Goal: Transaction & Acquisition: Purchase product/service

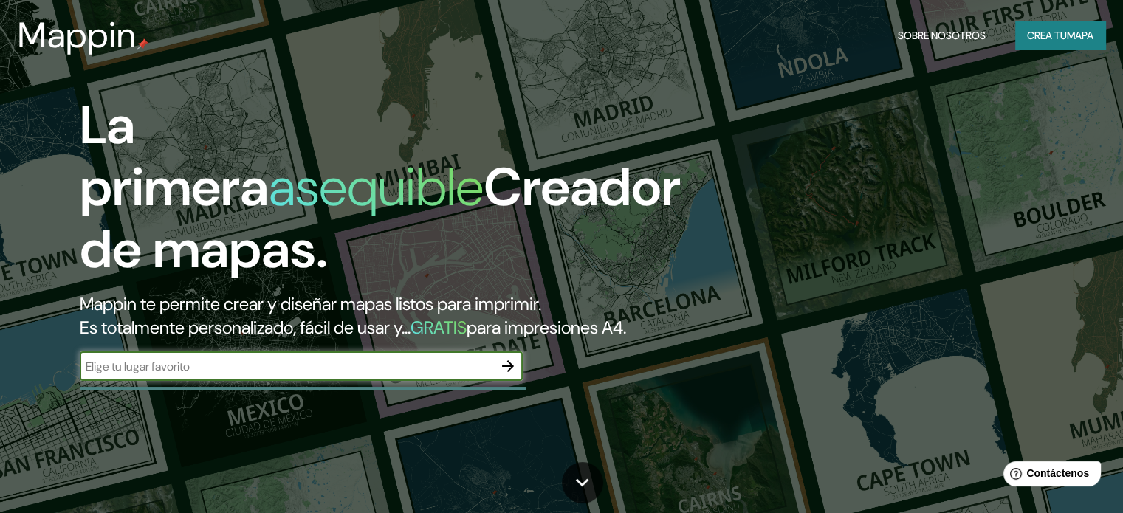
click at [472, 375] on input "text" at bounding box center [286, 366] width 413 height 17
type input "[GEOGRAPHIC_DATA]"
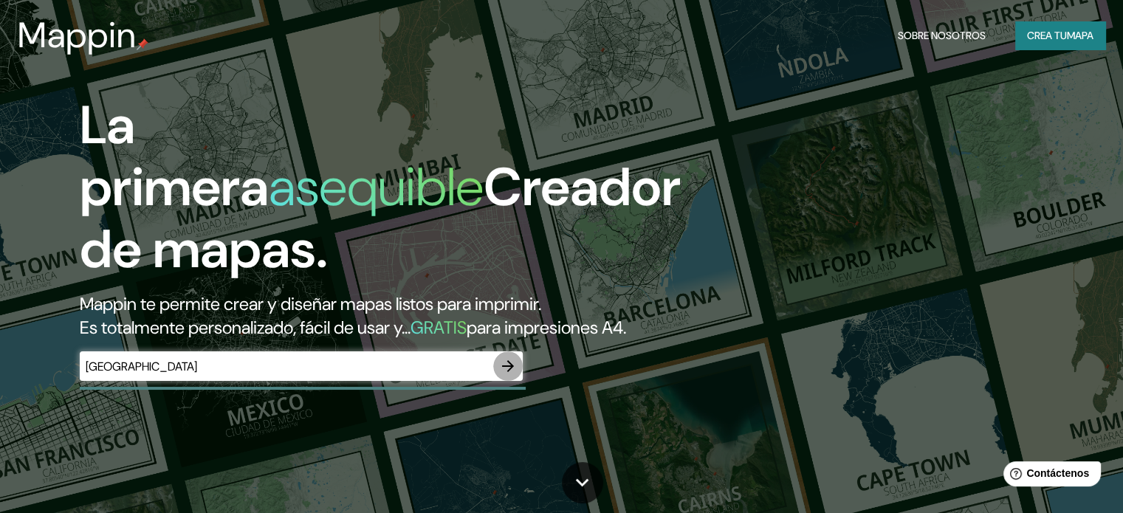
click at [513, 375] on icon "button" at bounding box center [508, 366] width 18 height 18
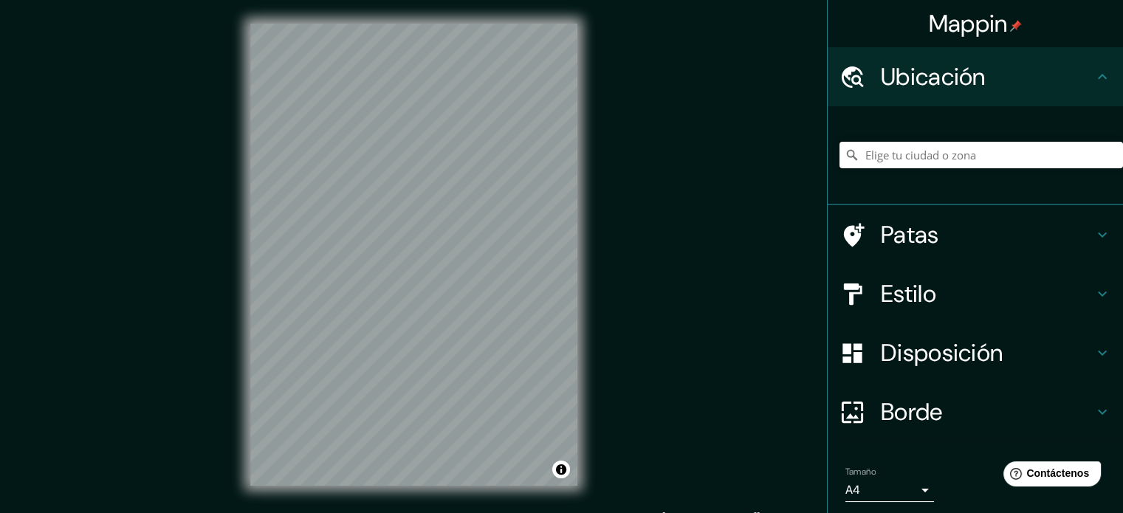
click at [909, 158] on input "Elige tu ciudad o zona" at bounding box center [980, 155] width 283 height 27
type input "Piura, [GEOGRAPHIC_DATA], [GEOGRAPHIC_DATA]"
click at [922, 293] on font "Estilo" at bounding box center [908, 293] width 55 height 31
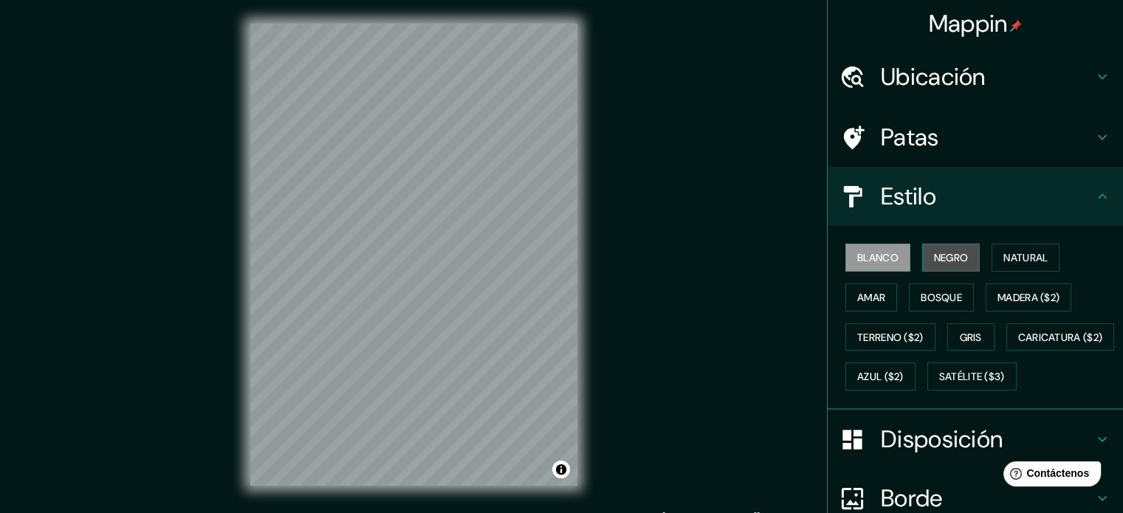
click at [960, 253] on button "Negro" at bounding box center [951, 258] width 58 height 28
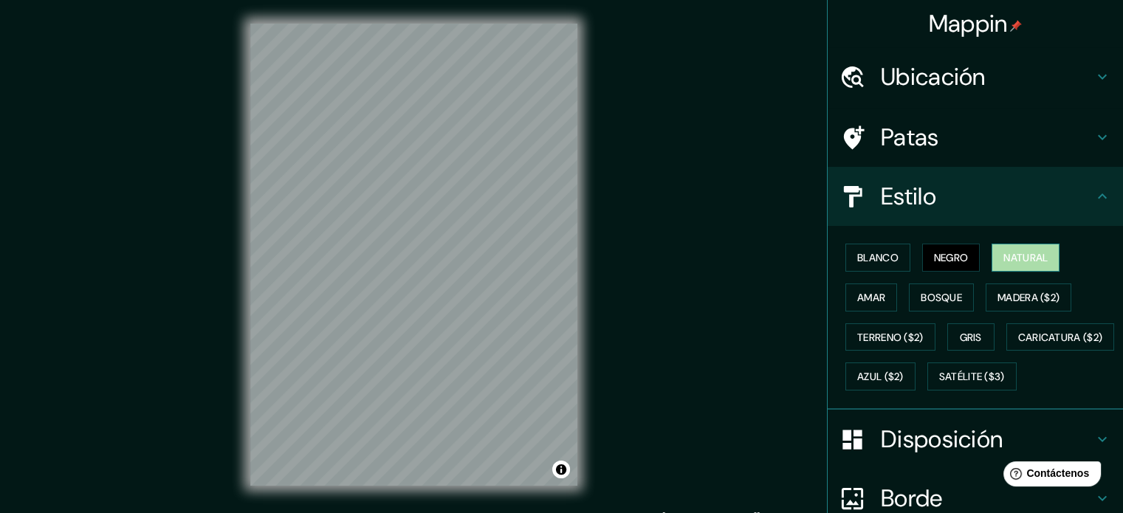
click at [1010, 259] on font "Natural" at bounding box center [1025, 257] width 44 height 13
click at [888, 259] on font "Blanco" at bounding box center [877, 257] width 41 height 13
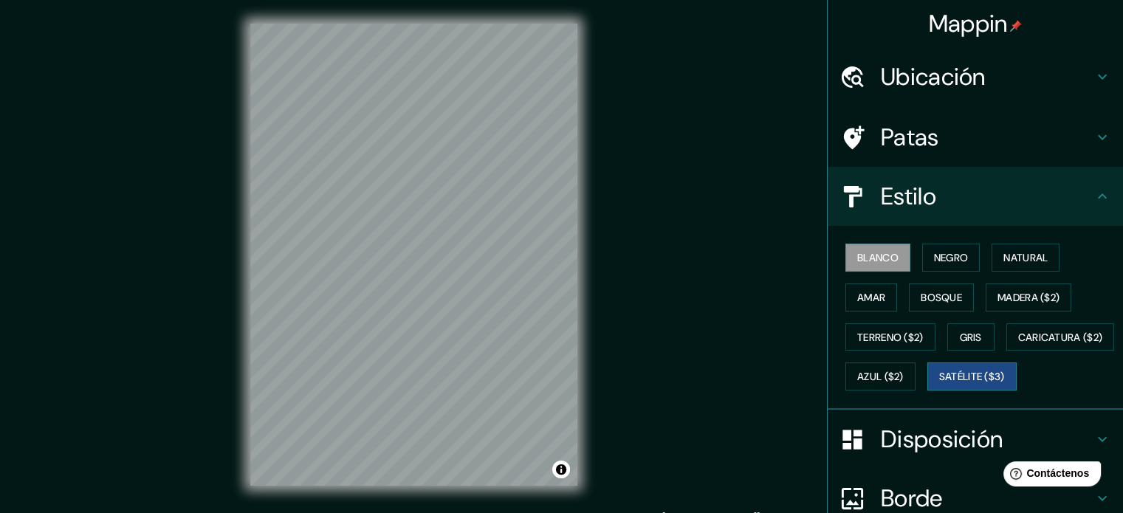
click at [939, 384] on font "Satélite ($3)" at bounding box center [972, 377] width 66 height 13
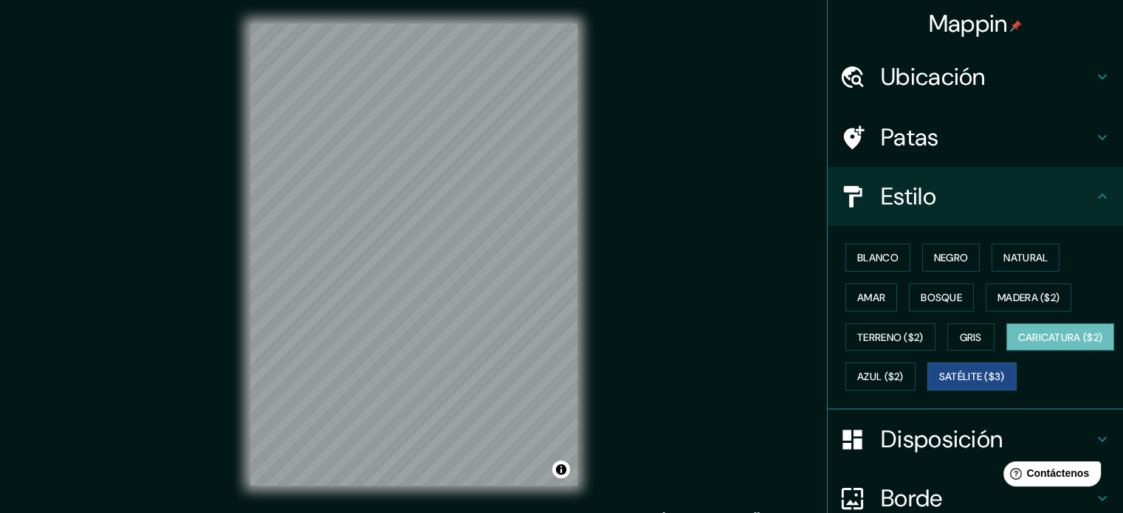
click at [1018, 344] on font "Caricatura ($2)" at bounding box center [1060, 337] width 85 height 13
click at [903, 371] on font "Azul ($2)" at bounding box center [880, 377] width 47 height 13
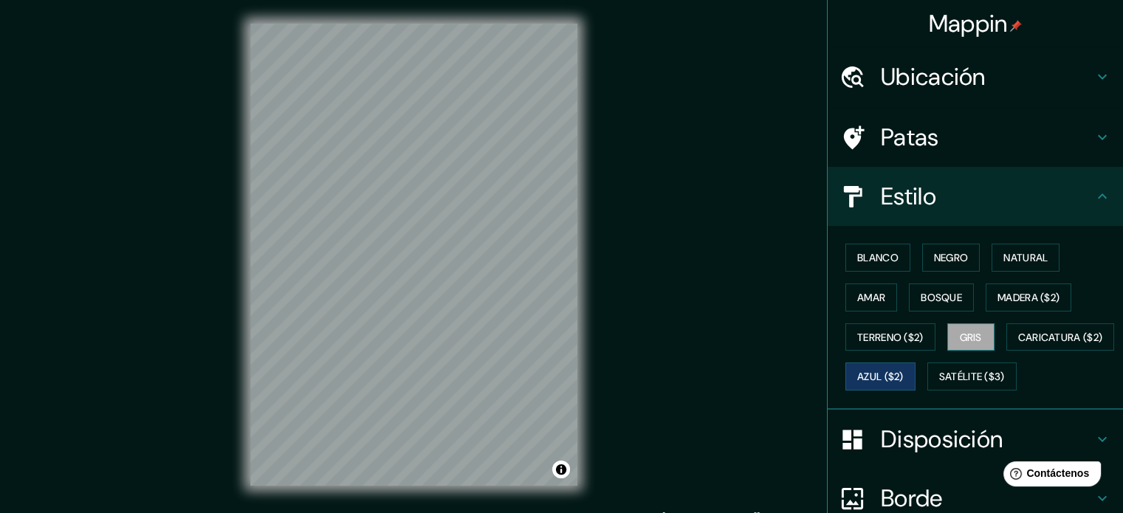
click at [960, 337] on font "Gris" at bounding box center [971, 337] width 22 height 13
click at [927, 300] on font "Bosque" at bounding box center [940, 297] width 41 height 13
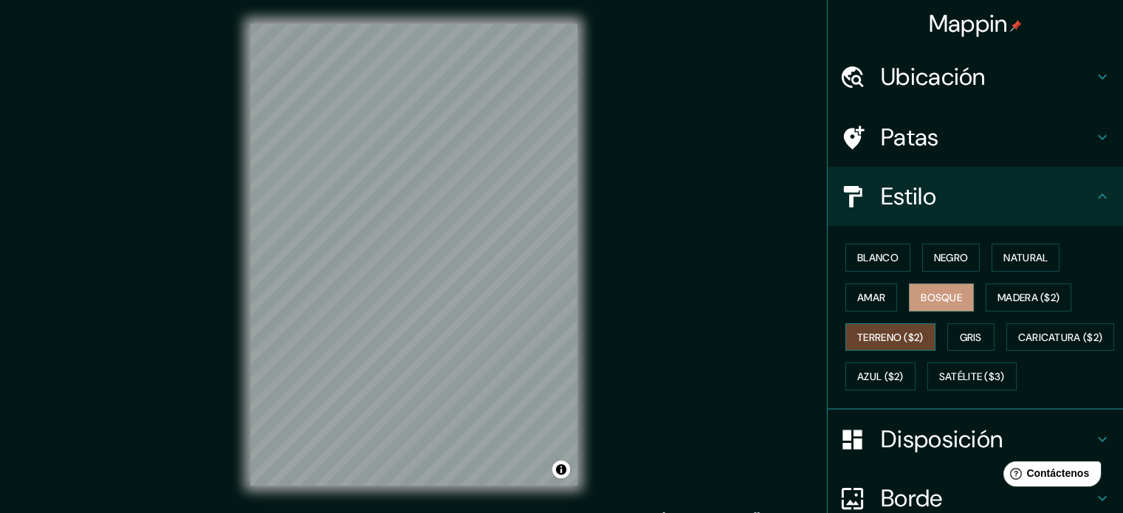
click at [909, 328] on font "Terreno ($2)" at bounding box center [890, 337] width 66 height 19
click at [873, 292] on font "Amar" at bounding box center [871, 297] width 28 height 13
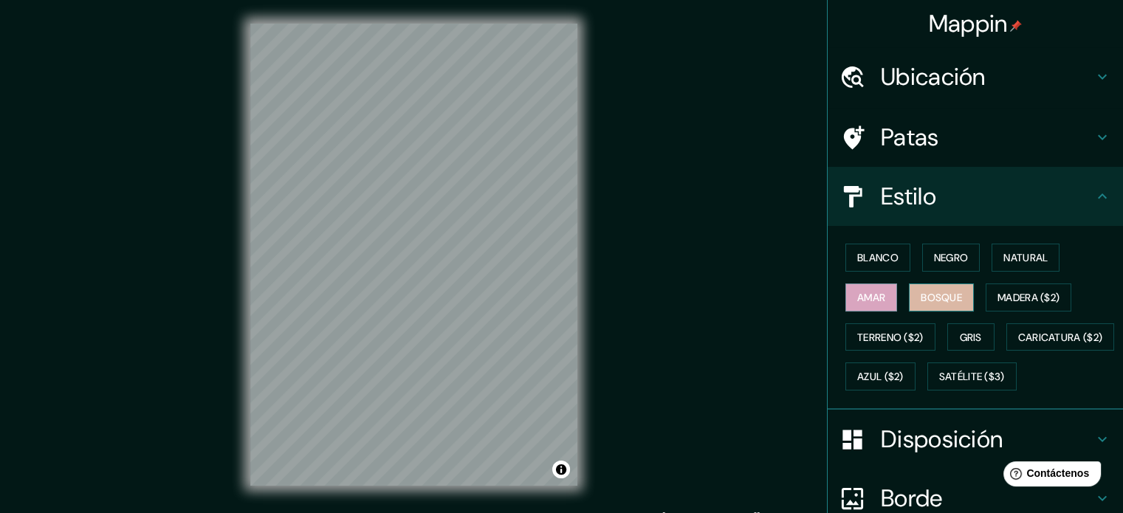
click at [920, 298] on font "Bosque" at bounding box center [940, 297] width 41 height 13
click at [866, 255] on font "Blanco" at bounding box center [877, 257] width 41 height 13
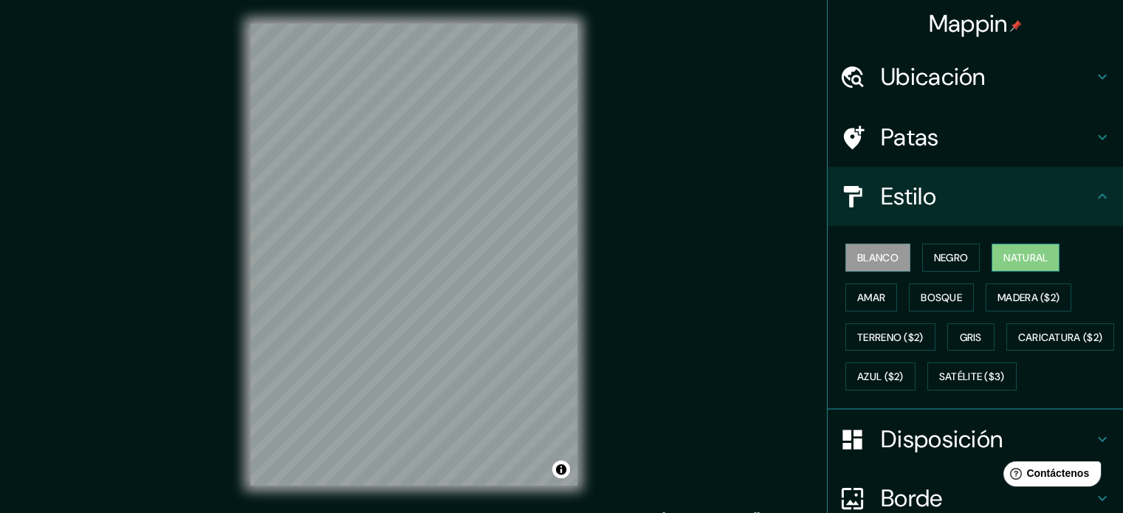
click at [1022, 265] on font "Natural" at bounding box center [1025, 257] width 44 height 19
drag, startPoint x: 573, startPoint y: 17, endPoint x: 170, endPoint y: 86, distance: 408.8
click at [170, 86] on div "Mappin Ubicación Piura, [GEOGRAPHIC_DATA], [GEOGRAPHIC_DATA] Piura [GEOGRAPHIC_…" at bounding box center [561, 266] width 1123 height 533
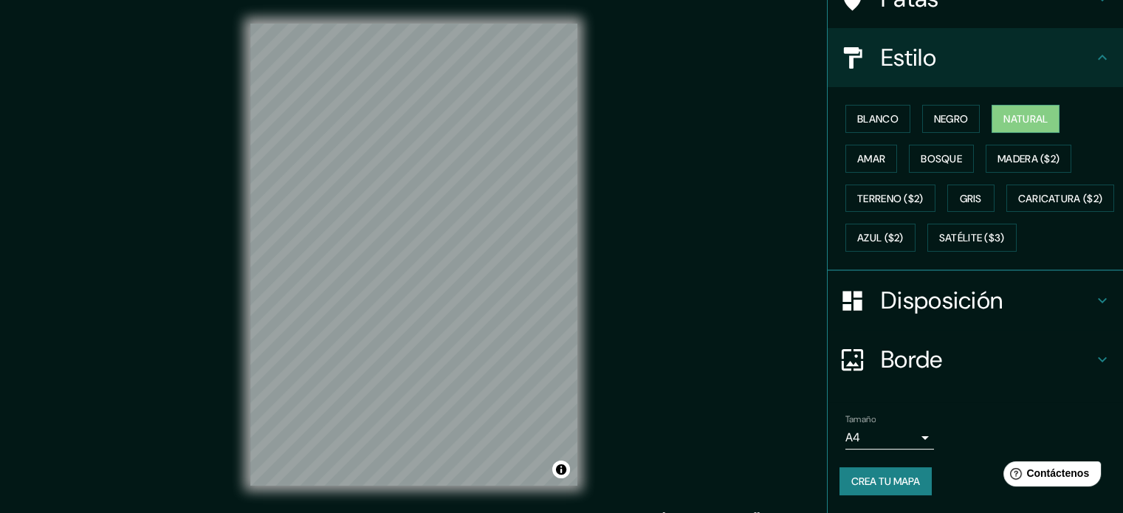
click at [1069, 295] on h4 "Disposición" at bounding box center [987, 301] width 213 height 30
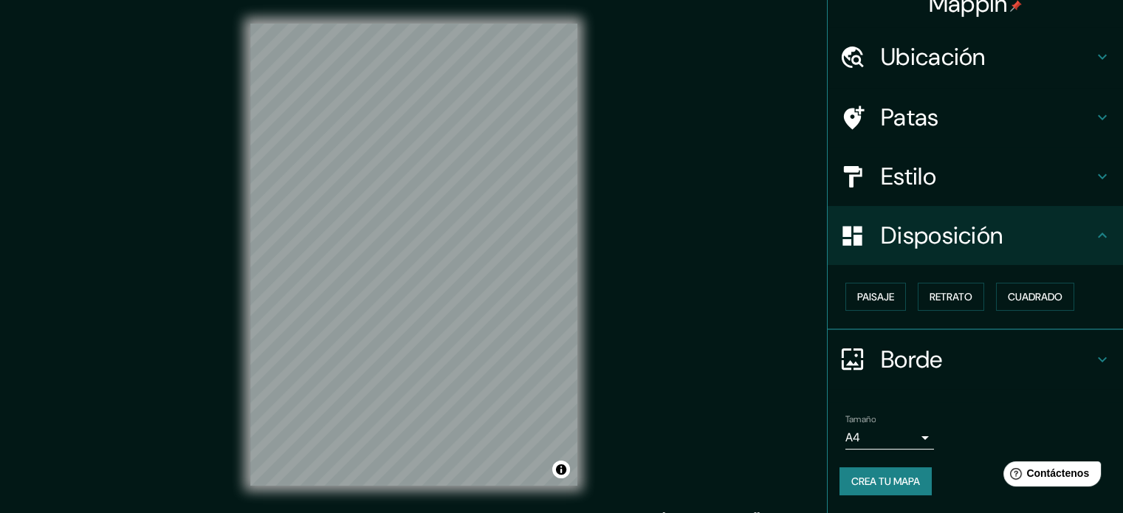
scroll to position [18, 0]
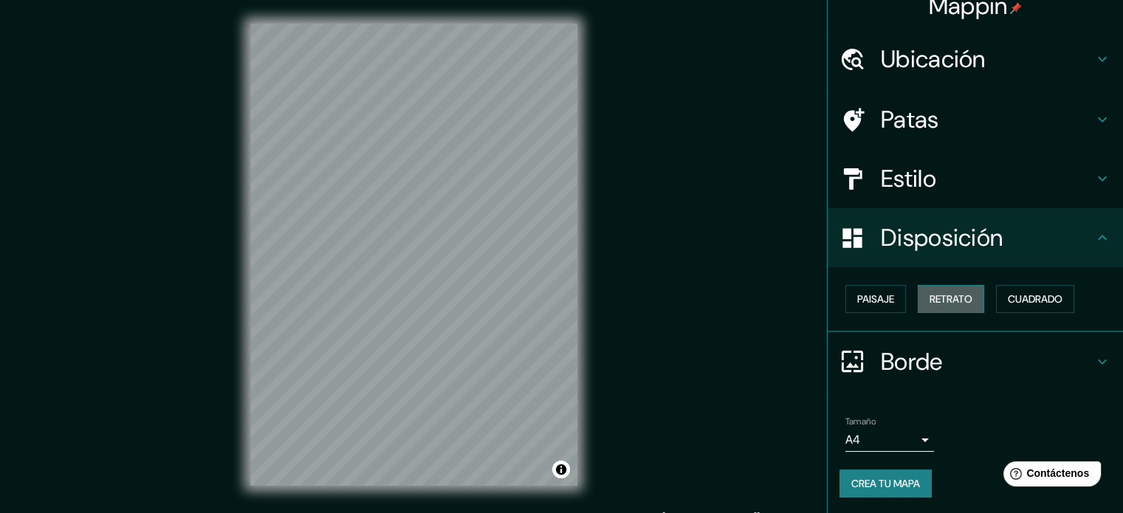
click at [955, 288] on button "Retrato" at bounding box center [951, 299] width 66 height 28
click at [946, 306] on font "Retrato" at bounding box center [950, 298] width 43 height 19
click at [878, 289] on font "Paisaje" at bounding box center [875, 298] width 37 height 19
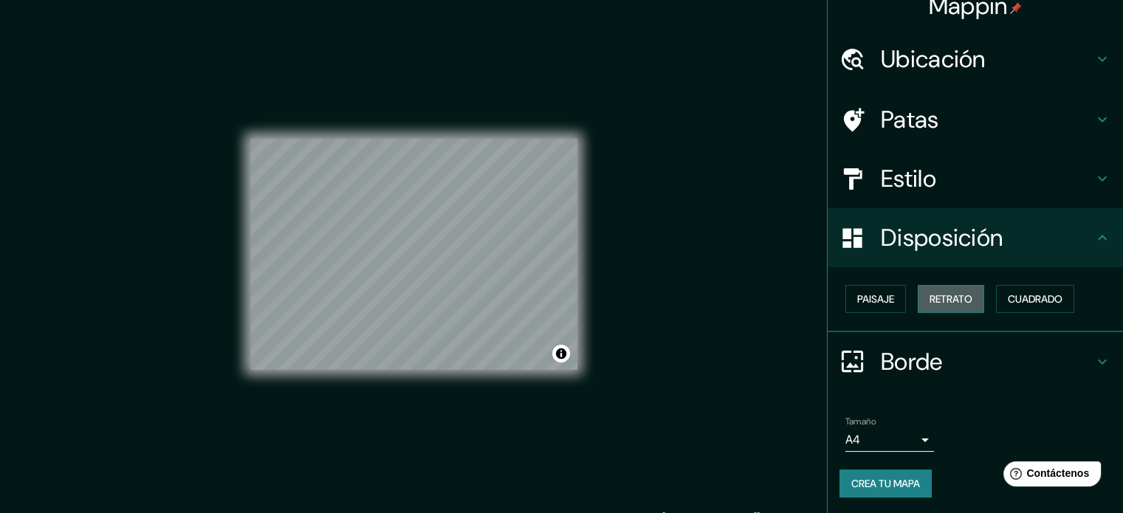
click at [943, 303] on font "Retrato" at bounding box center [950, 298] width 43 height 13
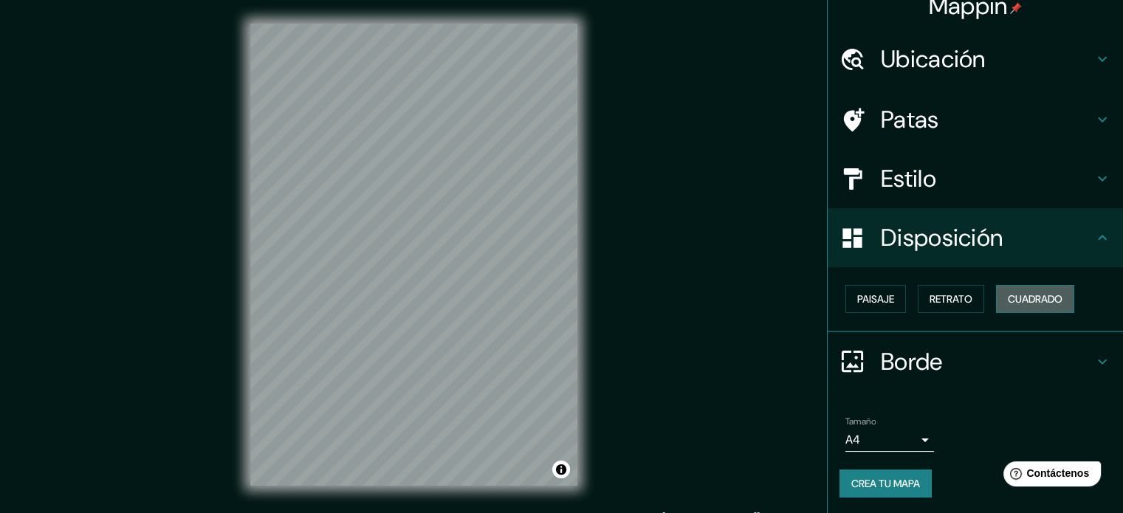
click at [1008, 307] on font "Cuadrado" at bounding box center [1035, 298] width 55 height 19
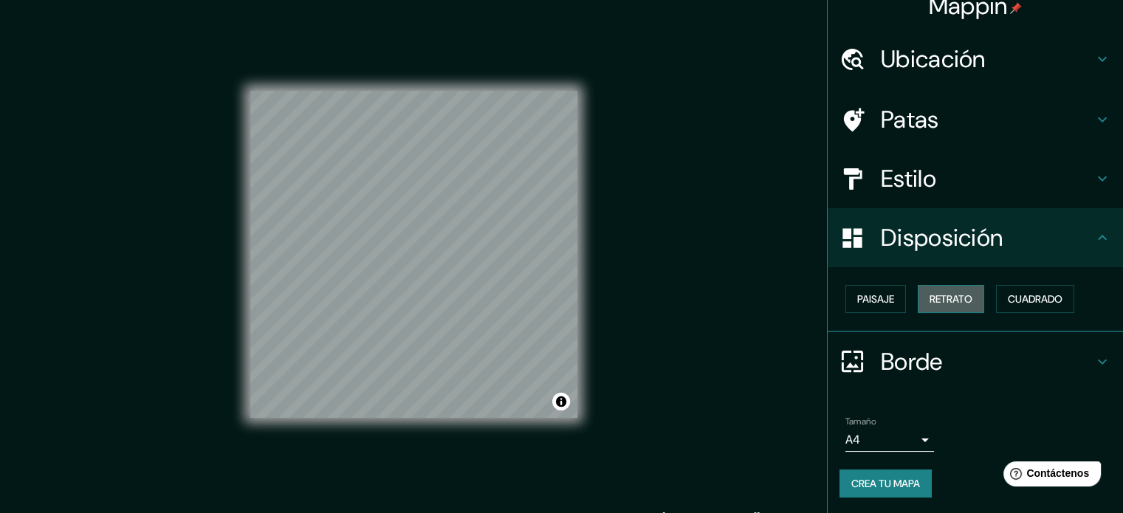
click at [954, 303] on font "Retrato" at bounding box center [950, 298] width 43 height 13
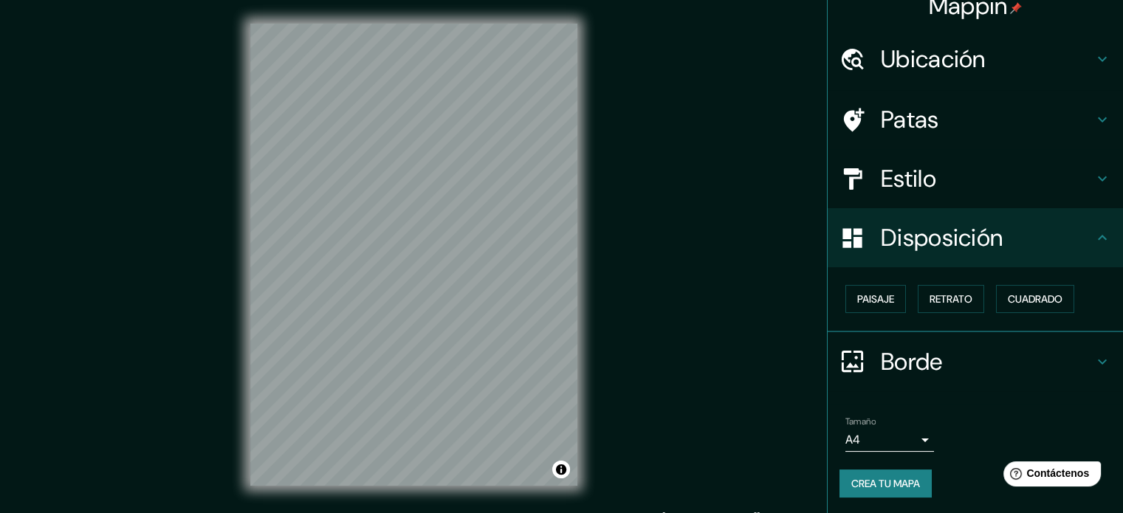
drag, startPoint x: 1109, startPoint y: 254, endPoint x: 1117, endPoint y: 283, distance: 29.7
click at [1116, 283] on div "Mappin Ubicación Piura, [GEOGRAPHIC_DATA], [GEOGRAPHIC_DATA] Piura [GEOGRAPHIC_…" at bounding box center [975, 256] width 296 height 513
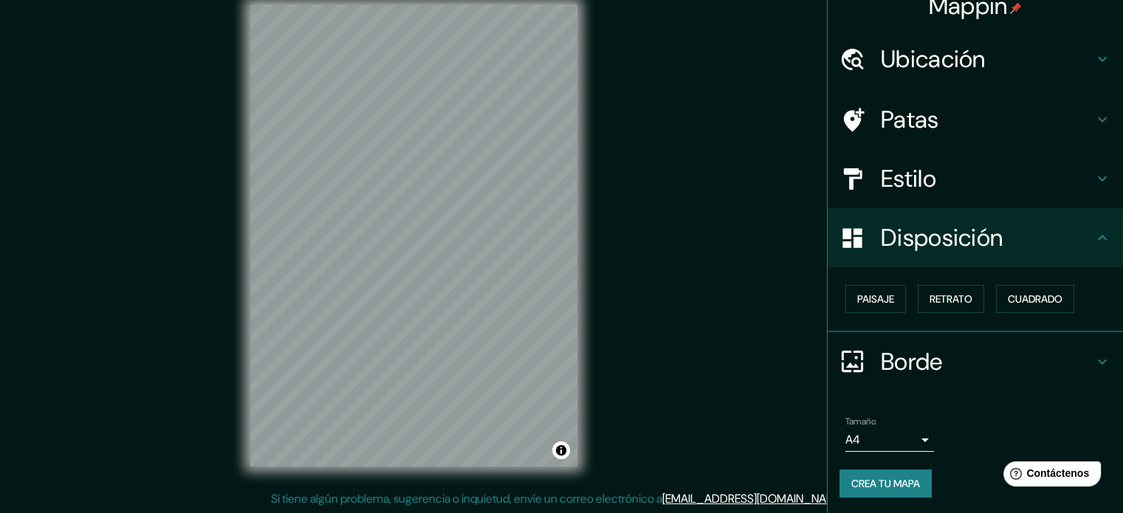
click at [1036, 368] on h4 "Borde" at bounding box center [987, 362] width 213 height 30
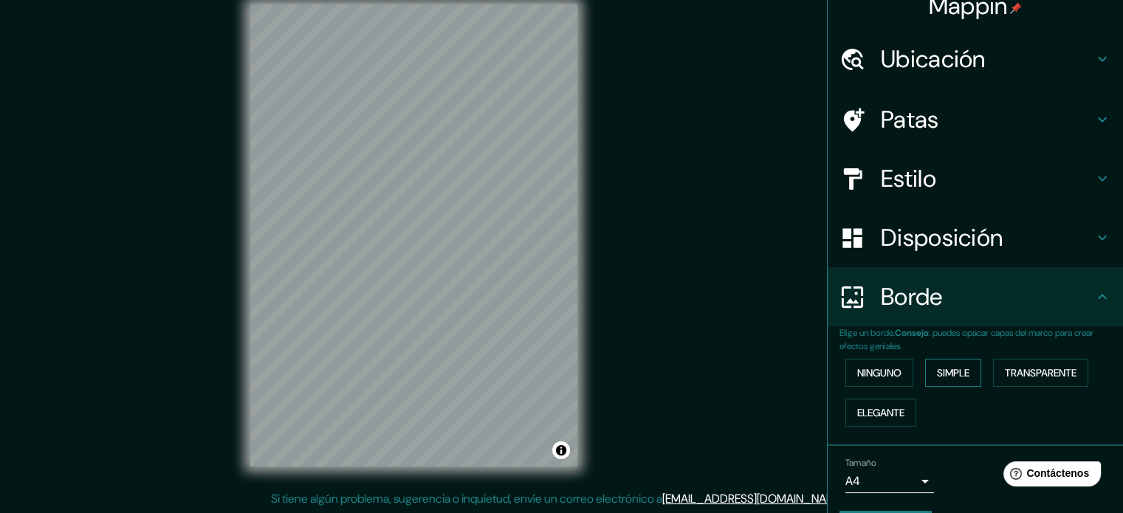
click at [937, 368] on font "Simple" at bounding box center [953, 372] width 32 height 13
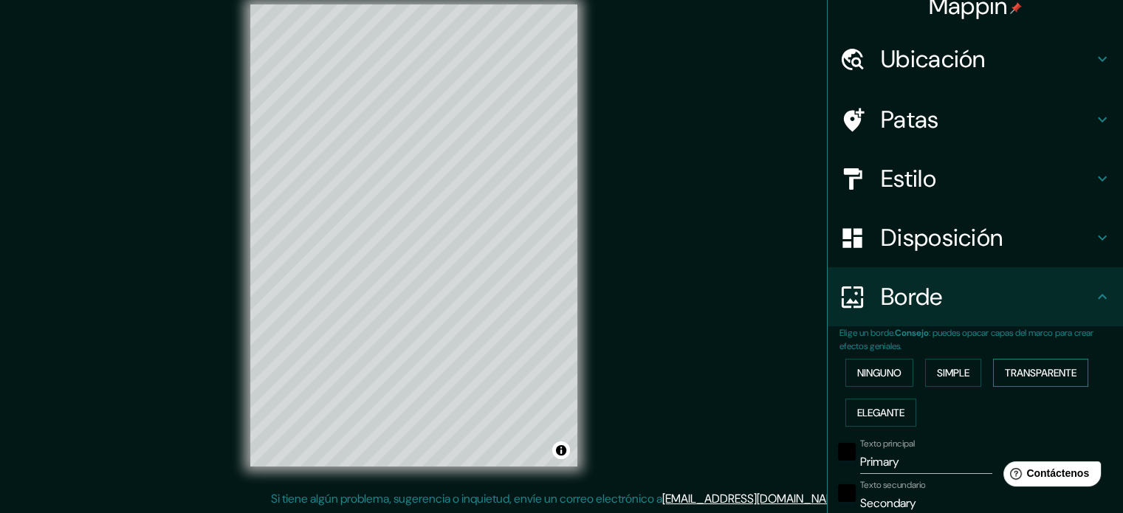
click at [1011, 366] on font "Transparente" at bounding box center [1041, 372] width 72 height 13
click at [871, 406] on font "Elegante" at bounding box center [880, 412] width 47 height 13
click at [939, 385] on button "Simple" at bounding box center [953, 373] width 56 height 28
click at [881, 378] on font "Ninguno" at bounding box center [879, 372] width 44 height 13
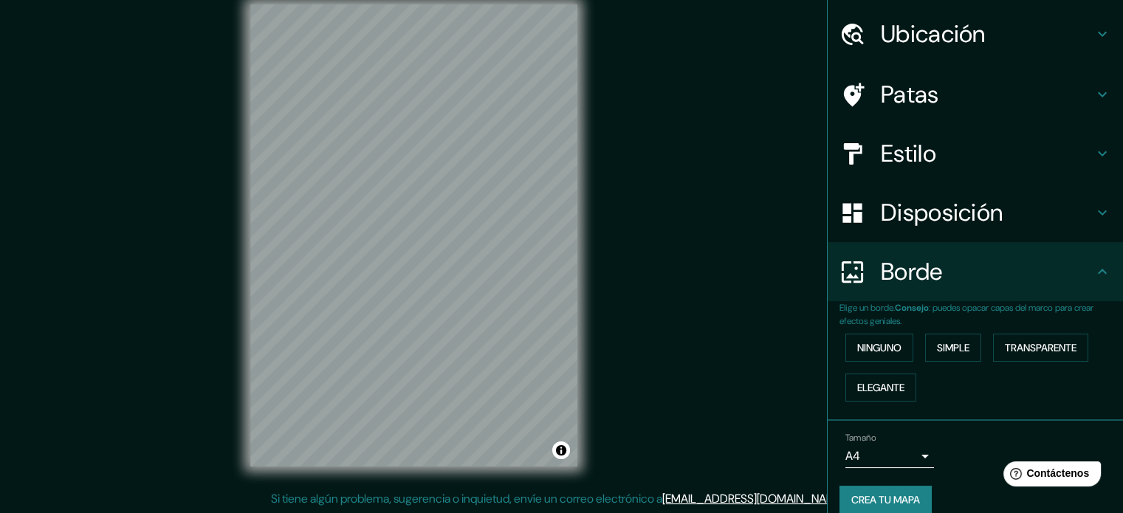
scroll to position [59, 0]
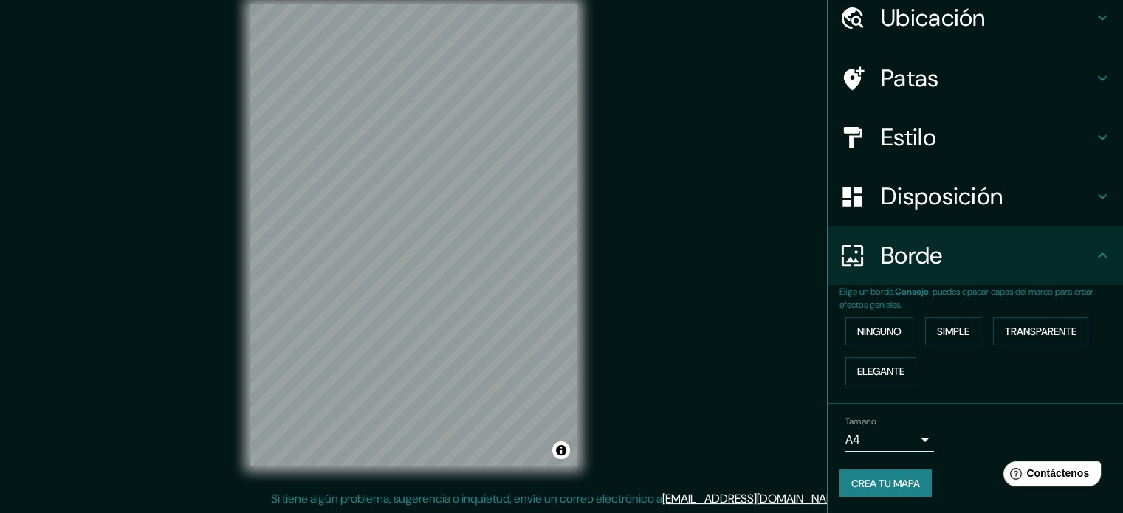
click at [1067, 182] on h4 "Disposición" at bounding box center [987, 197] width 213 height 30
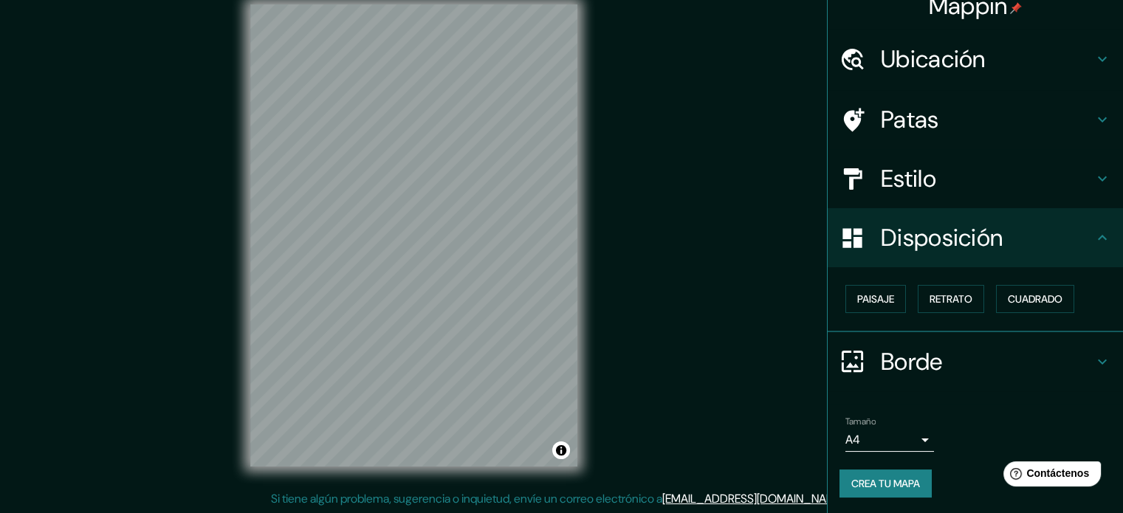
scroll to position [18, 0]
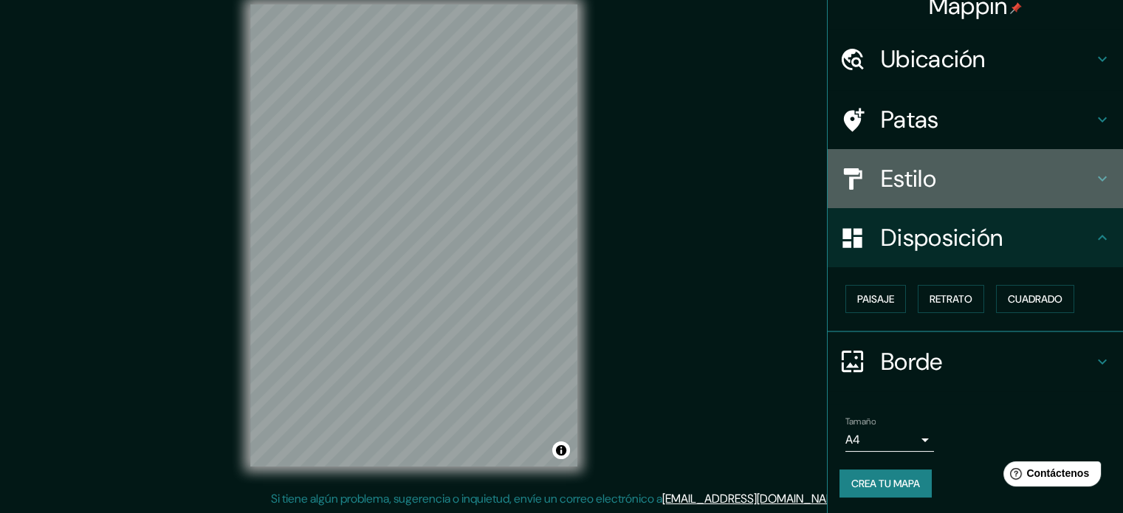
click at [881, 185] on font "Estilo" at bounding box center [908, 178] width 55 height 31
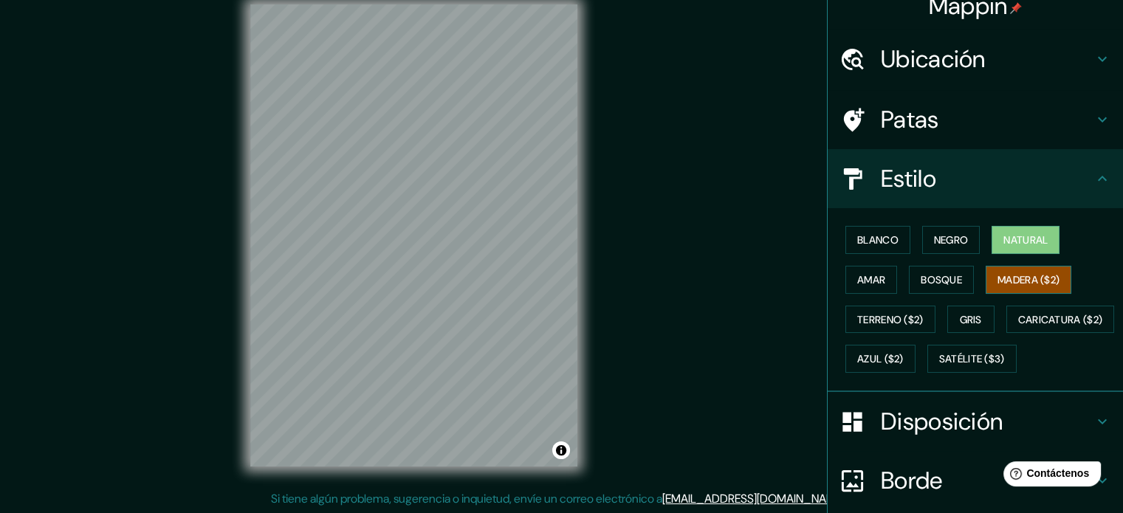
click at [1011, 280] on font "Madera ($2)" at bounding box center [1028, 279] width 62 height 13
click at [960, 313] on font "Gris" at bounding box center [971, 319] width 22 height 13
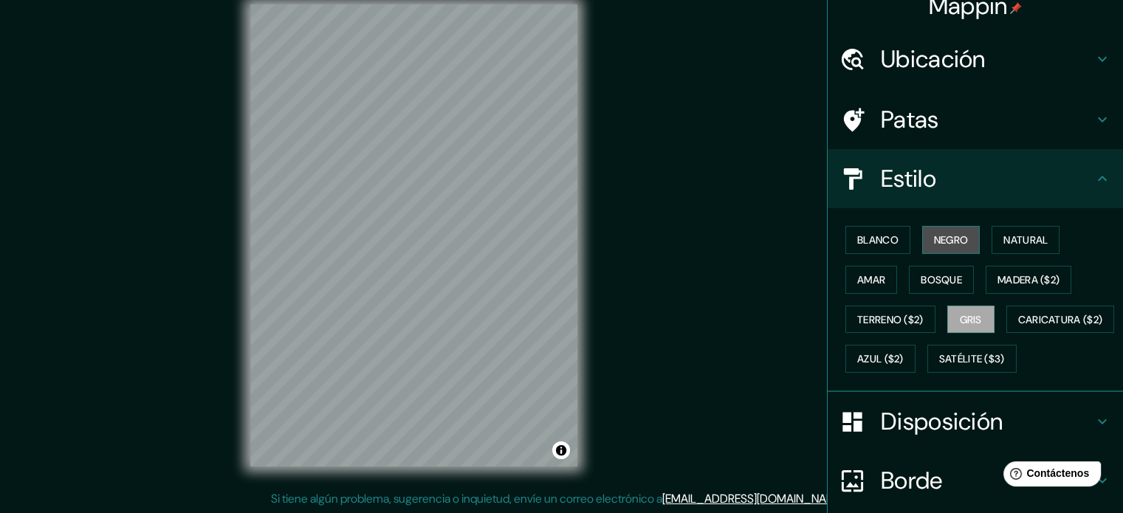
click at [934, 239] on font "Negro" at bounding box center [951, 239] width 35 height 13
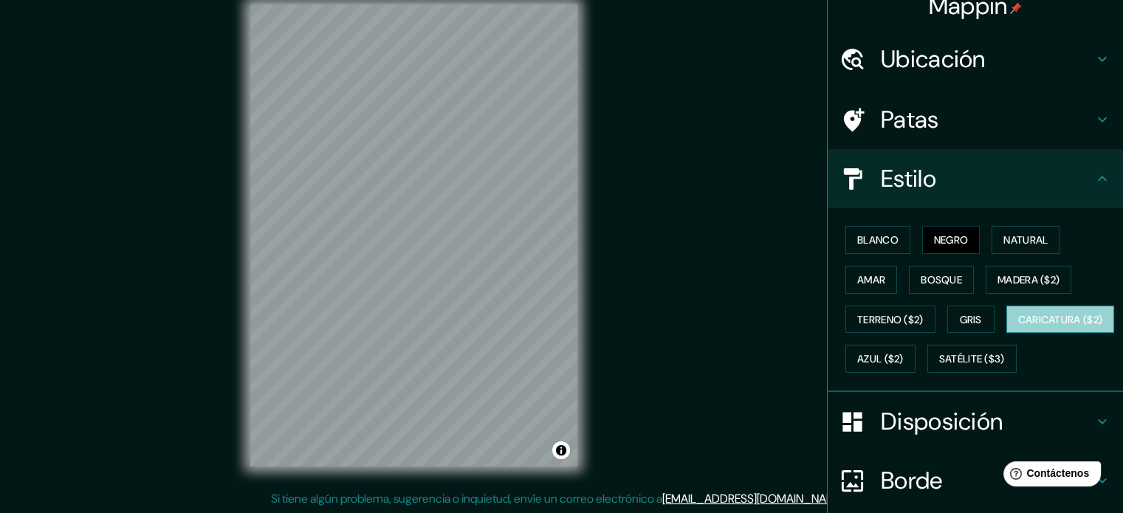
click at [1018, 326] on font "Caricatura ($2)" at bounding box center [1060, 319] width 85 height 13
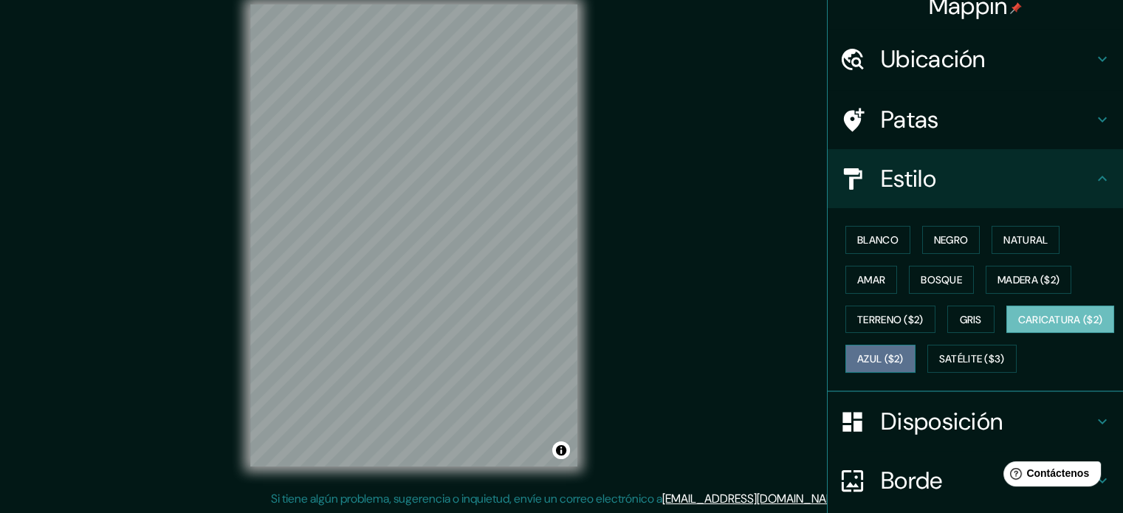
click at [903, 362] on font "Azul ($2)" at bounding box center [880, 359] width 47 height 13
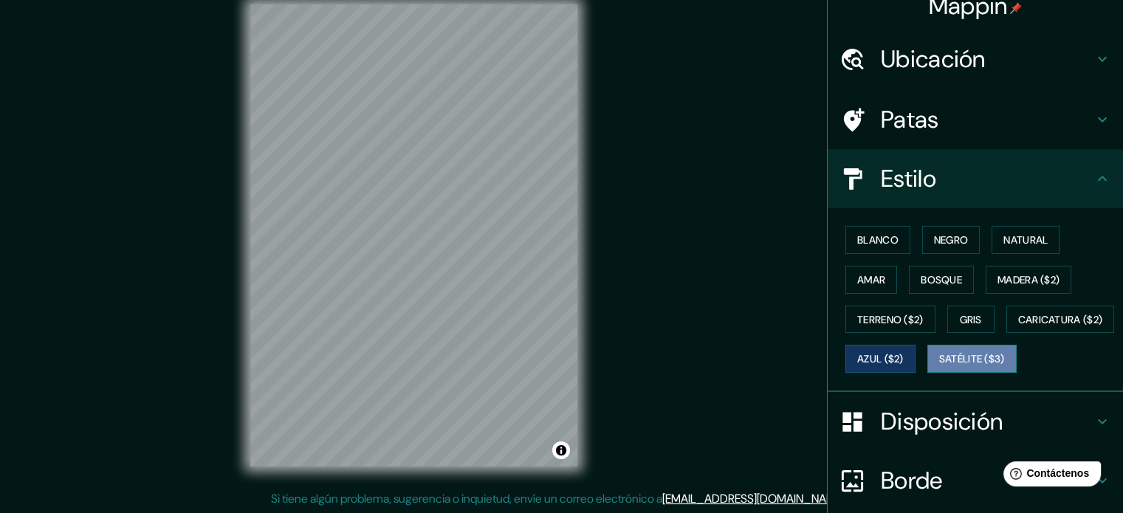
click at [939, 366] on font "Satélite ($3)" at bounding box center [972, 359] width 66 height 13
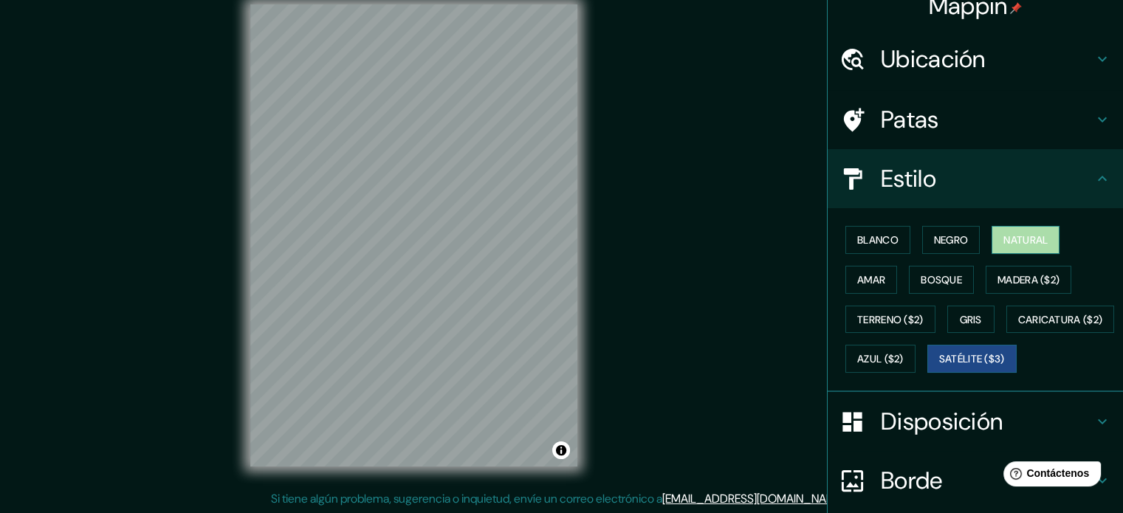
click at [1003, 238] on font "Natural" at bounding box center [1025, 239] width 44 height 13
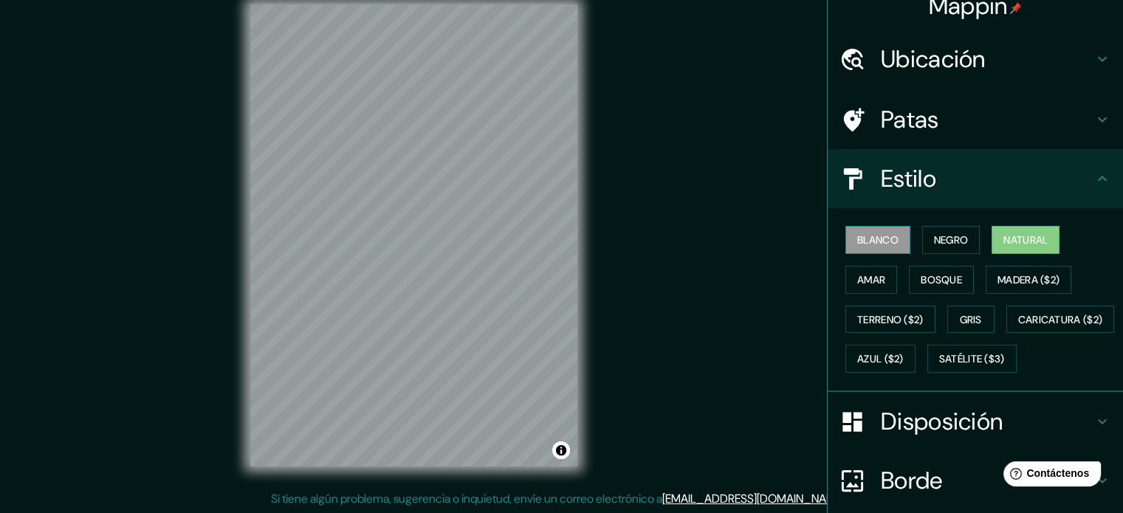
click at [857, 233] on font "Blanco" at bounding box center [877, 239] width 41 height 13
click at [922, 237] on button "Negro" at bounding box center [951, 240] width 58 height 28
click at [1002, 229] on button "Natural" at bounding box center [1025, 240] width 68 height 28
click at [939, 368] on font "Satélite ($3)" at bounding box center [972, 358] width 66 height 19
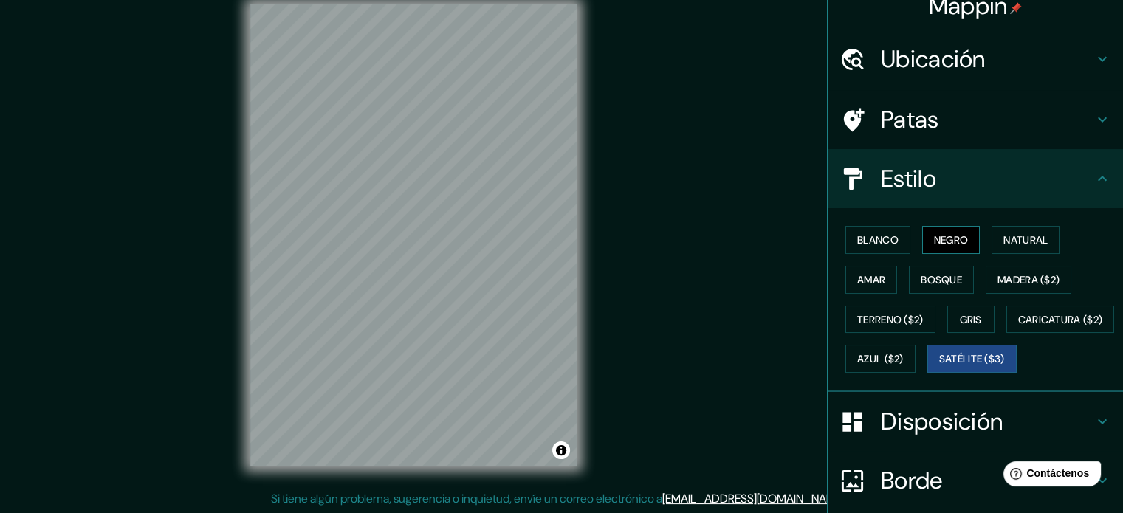
click at [944, 244] on font "Negro" at bounding box center [951, 239] width 35 height 13
click at [877, 238] on font "Blanco" at bounding box center [877, 239] width 41 height 13
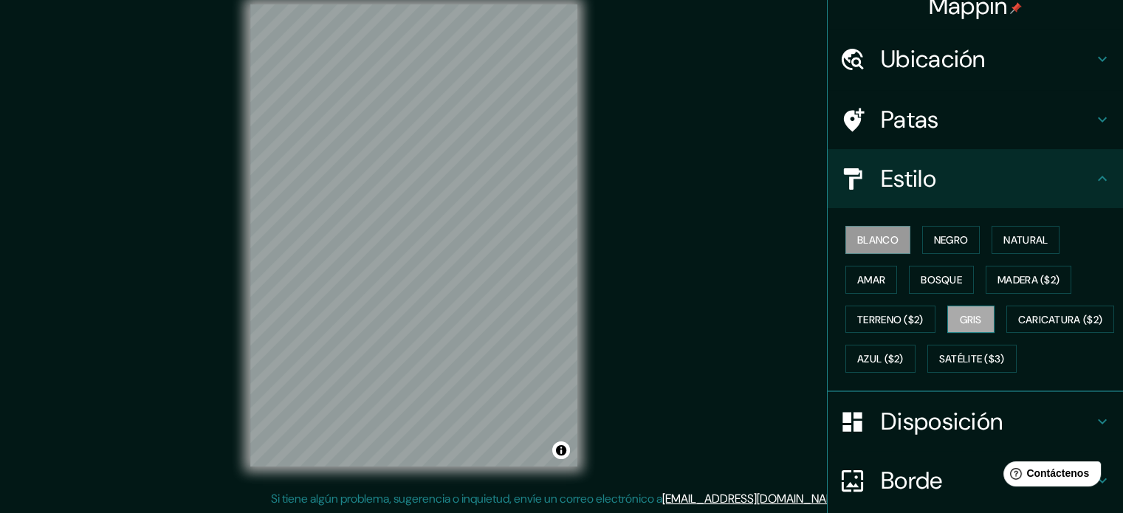
click at [980, 321] on button "Gris" at bounding box center [970, 320] width 47 height 28
click at [1006, 232] on font "Natural" at bounding box center [1025, 239] width 44 height 19
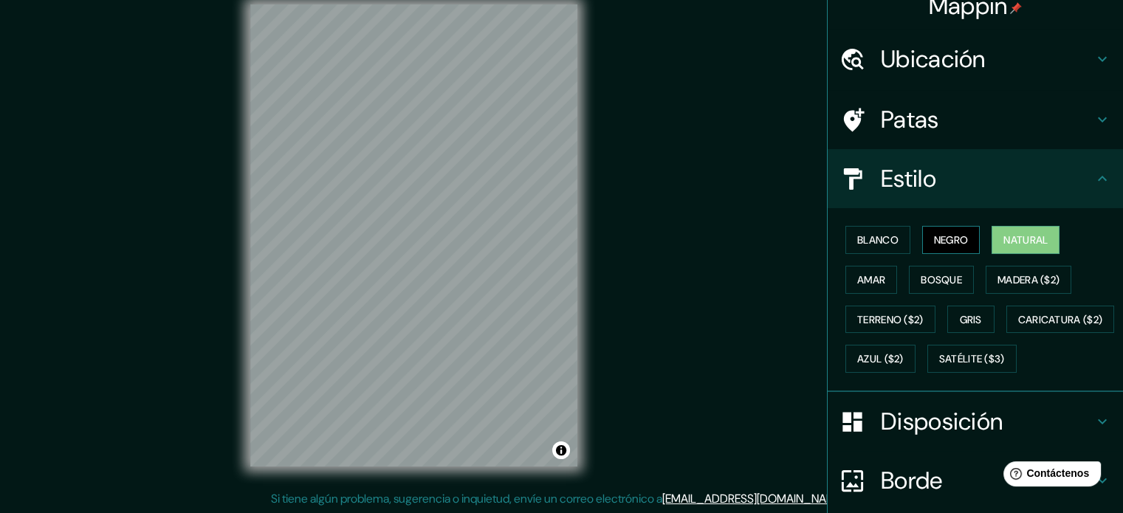
click at [954, 233] on font "Negro" at bounding box center [951, 239] width 35 height 13
click at [936, 273] on font "Bosque" at bounding box center [940, 279] width 41 height 13
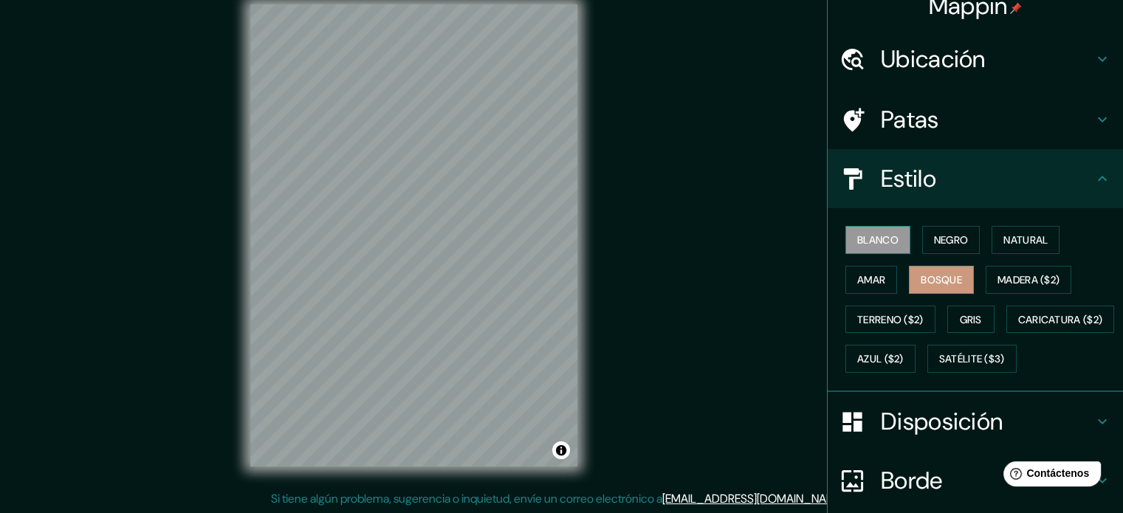
click at [885, 237] on font "Blanco" at bounding box center [877, 239] width 41 height 13
click at [939, 366] on font "Satélite ($3)" at bounding box center [972, 359] width 66 height 13
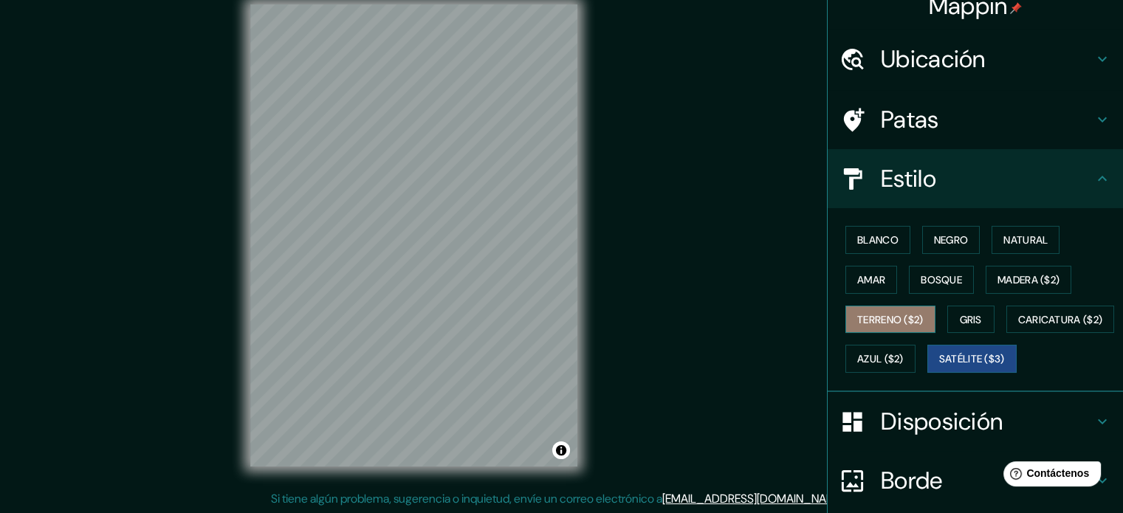
click at [892, 314] on font "Terreno ($2)" at bounding box center [890, 319] width 66 height 13
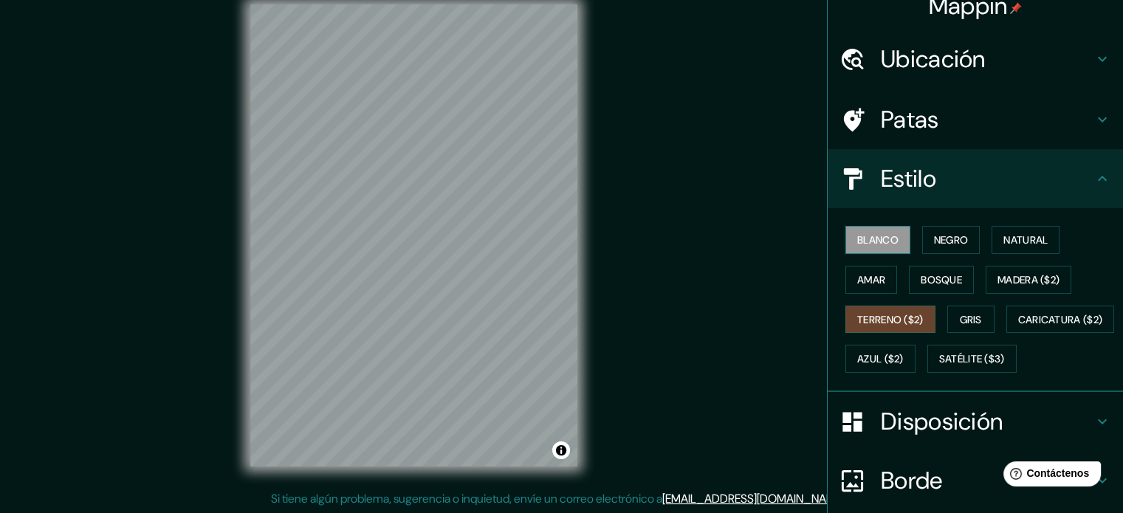
click at [878, 238] on font "Blanco" at bounding box center [877, 239] width 41 height 13
click at [922, 235] on button "Negro" at bounding box center [951, 240] width 58 height 28
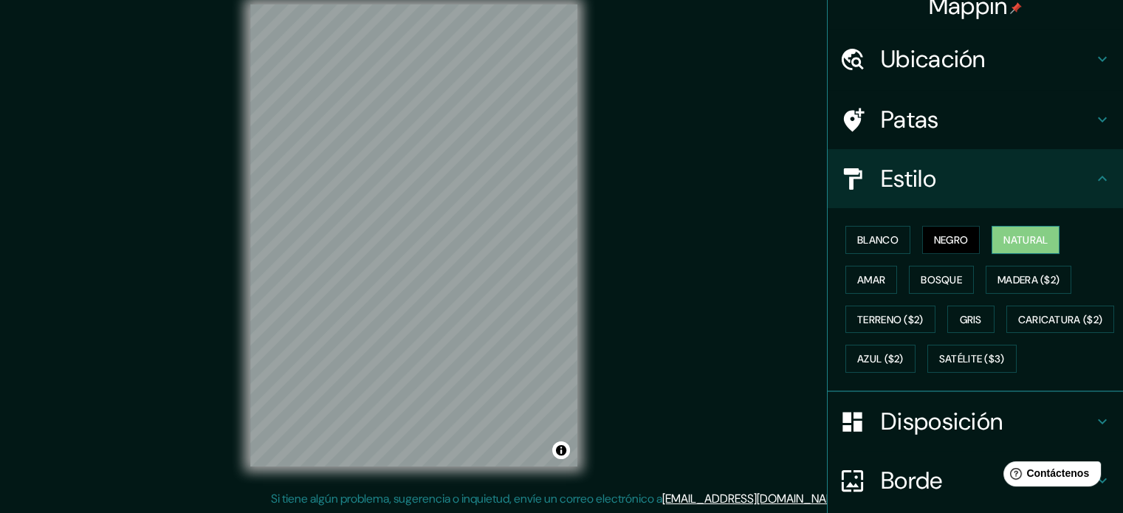
click at [1016, 244] on font "Natural" at bounding box center [1025, 239] width 44 height 13
click at [966, 313] on font "Gris" at bounding box center [971, 319] width 22 height 13
click at [942, 237] on font "Negro" at bounding box center [951, 239] width 35 height 13
click at [890, 241] on button "Blanco" at bounding box center [877, 240] width 65 height 28
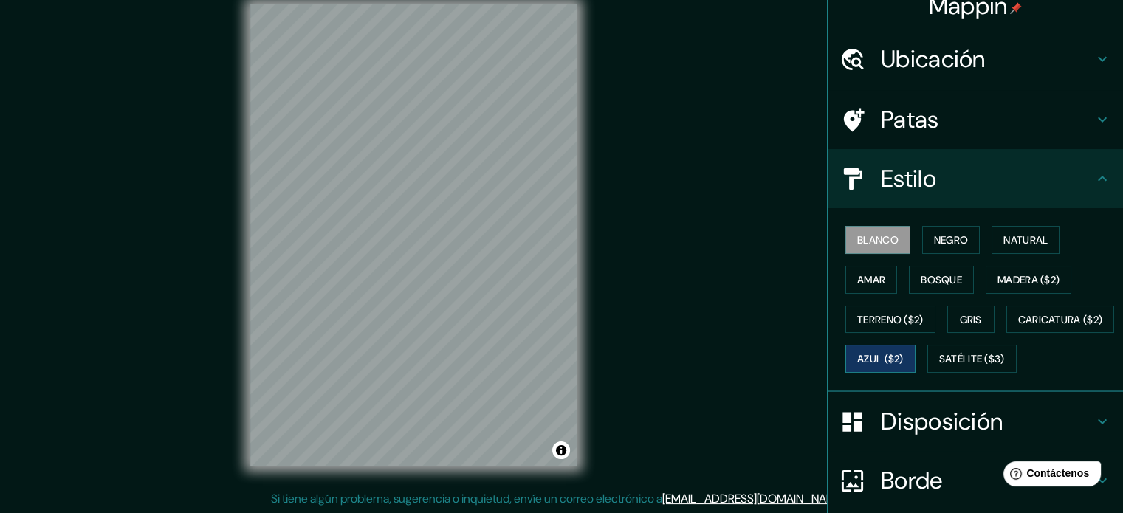
click at [903, 359] on font "Azul ($2)" at bounding box center [880, 359] width 47 height 13
click at [1006, 334] on button "Caricatura ($2)" at bounding box center [1060, 320] width 109 height 28
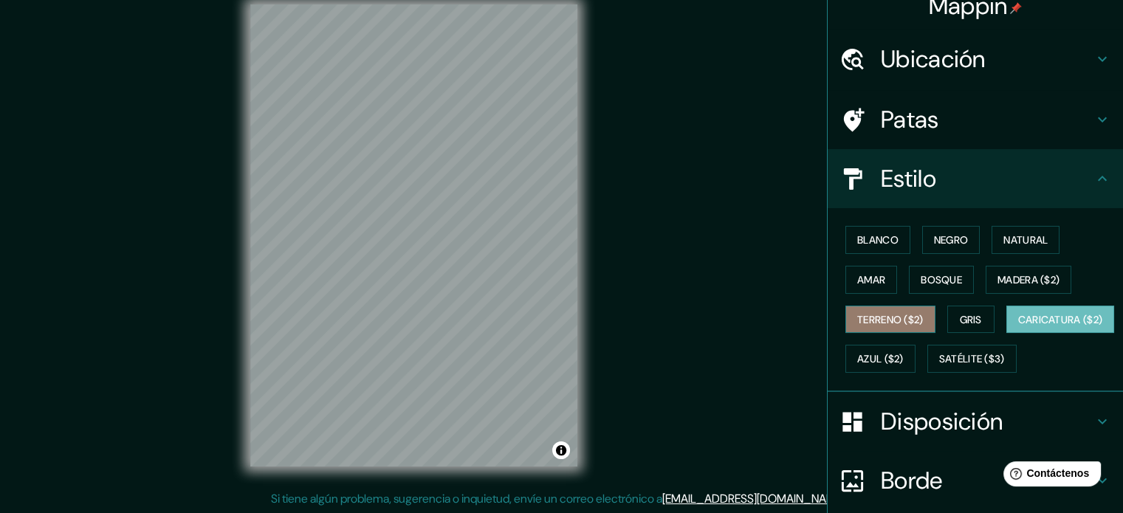
click at [891, 323] on font "Terreno ($2)" at bounding box center [890, 319] width 66 height 13
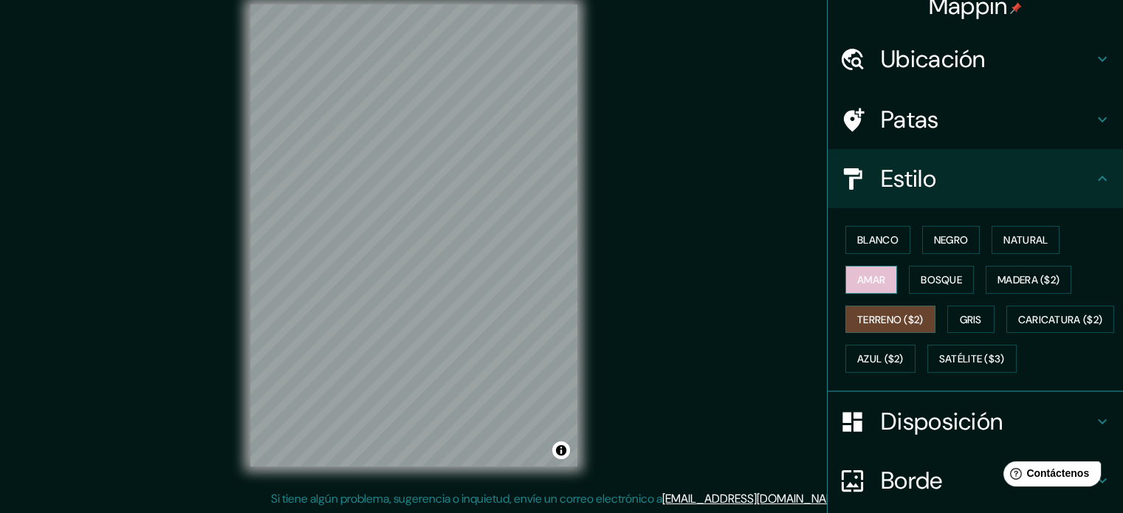
click at [872, 282] on font "Amar" at bounding box center [871, 279] width 28 height 13
click at [921, 286] on font "Bosque" at bounding box center [940, 279] width 41 height 19
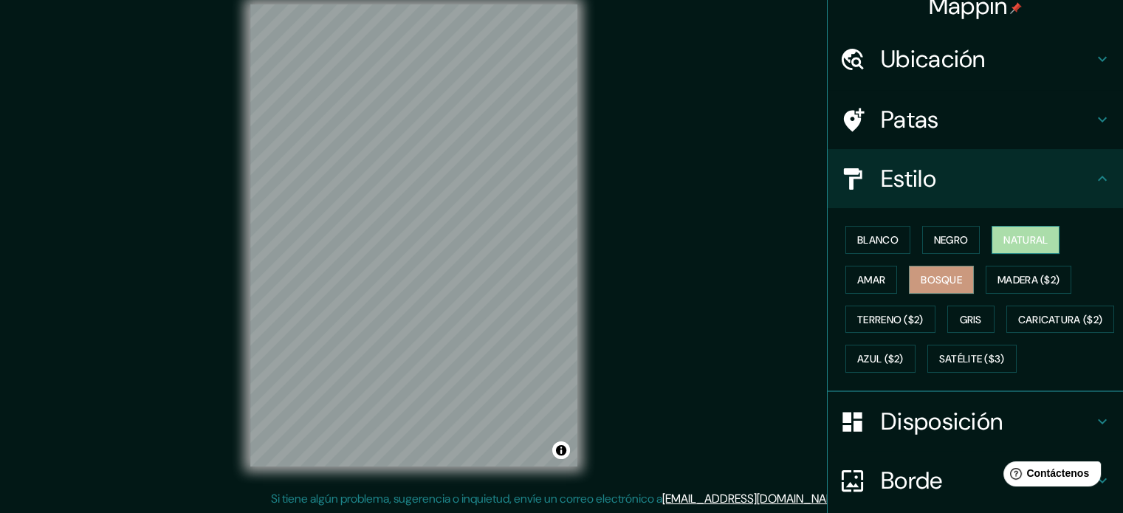
click at [1010, 252] on button "Natural" at bounding box center [1025, 240] width 68 height 28
